Goal: Task Accomplishment & Management: Manage account settings

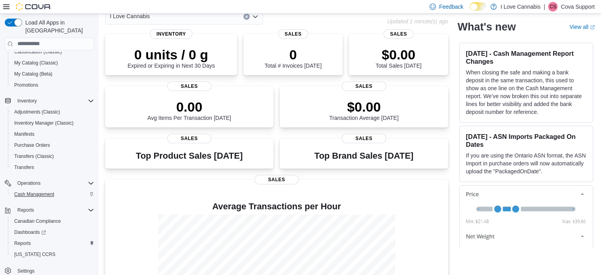
scroll to position [115, 0]
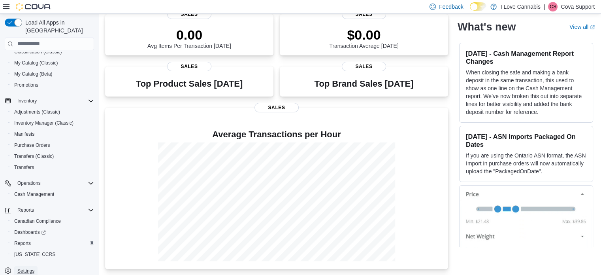
click at [25, 267] on span "Settings" at bounding box center [25, 270] width 17 height 6
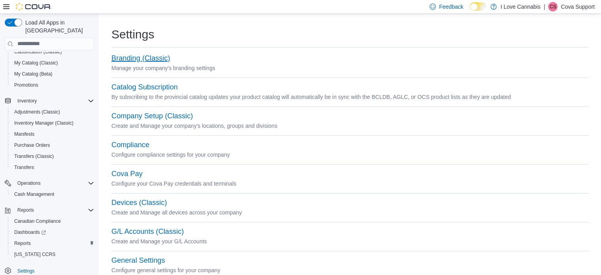
click at [144, 56] on button "Branding (Classic)" at bounding box center [140, 58] width 59 height 8
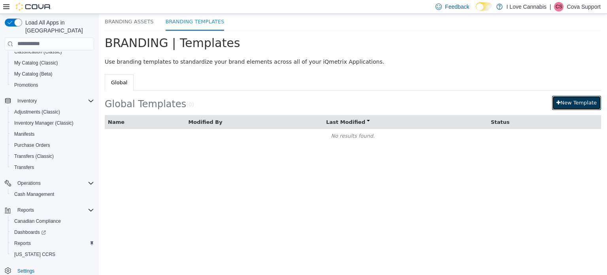
click at [593, 100] on button "New Template" at bounding box center [576, 102] width 49 height 14
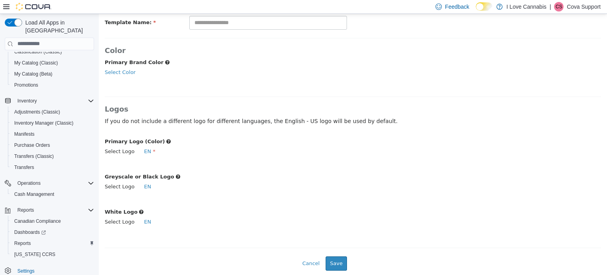
scroll to position [51, 0]
click at [593, 9] on p "Cova Support" at bounding box center [583, 6] width 34 height 9
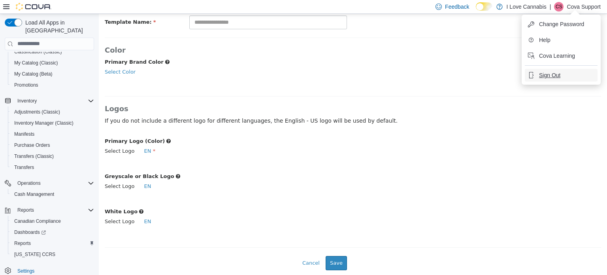
click at [557, 76] on span "Sign Out" at bounding box center [549, 75] width 21 height 8
